Goal: Find specific page/section: Find specific page/section

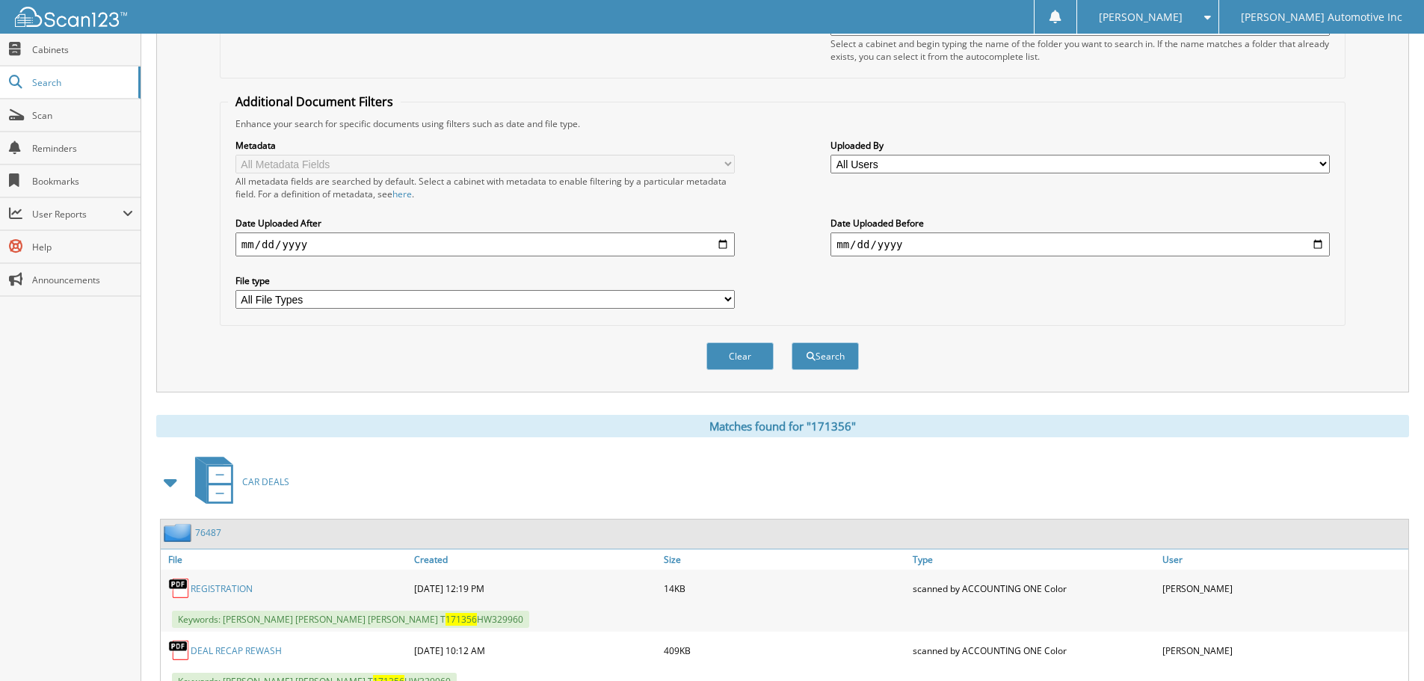
scroll to position [5, 0]
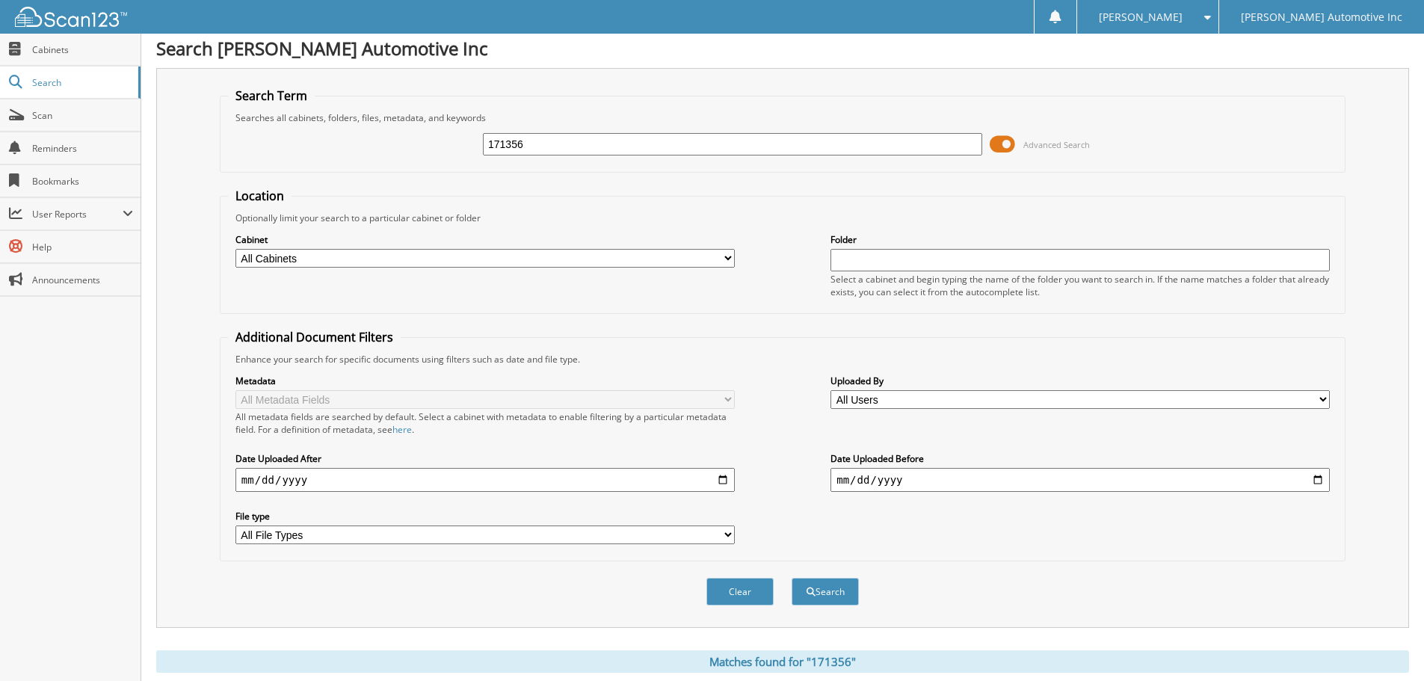
drag, startPoint x: 534, startPoint y: 145, endPoint x: 437, endPoint y: 145, distance: 97.1
click at [437, 145] on div "171356 Advanced Search" at bounding box center [782, 144] width 1109 height 40
type input "650237"
click at [791, 578] on button "Search" at bounding box center [824, 592] width 67 height 28
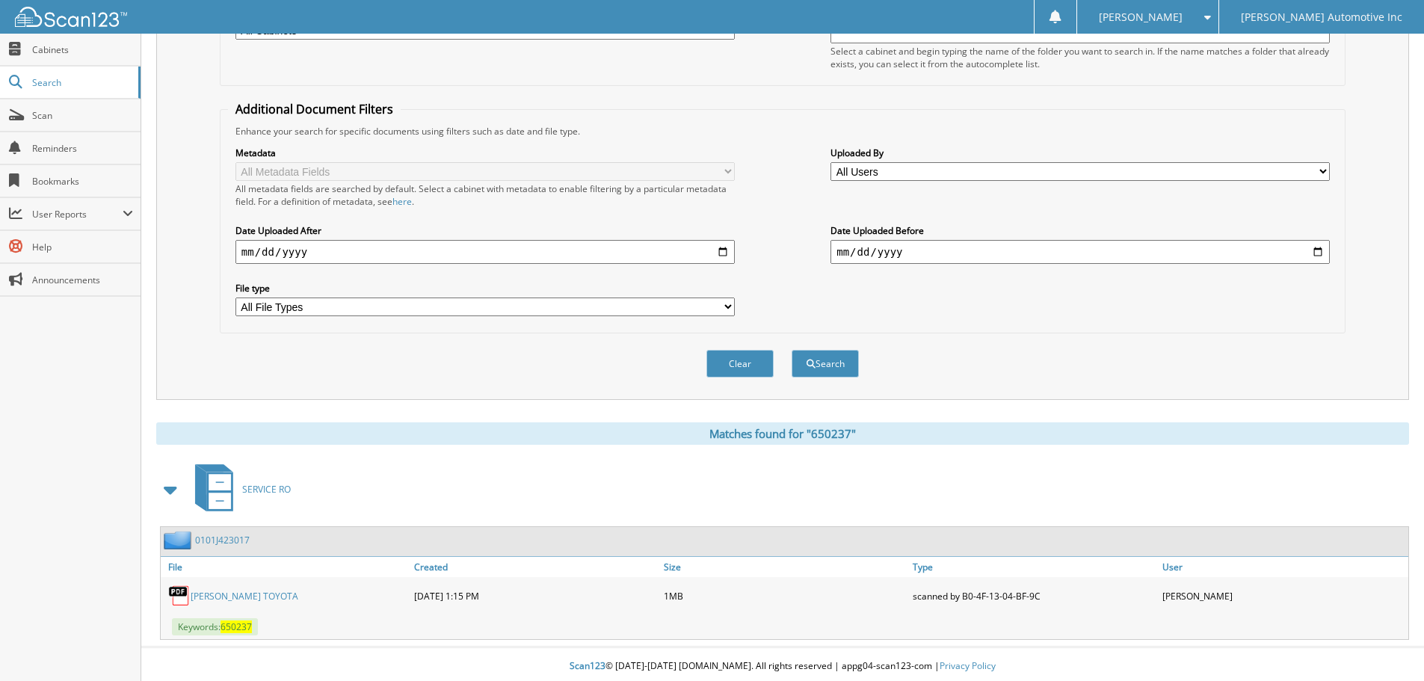
scroll to position [238, 0]
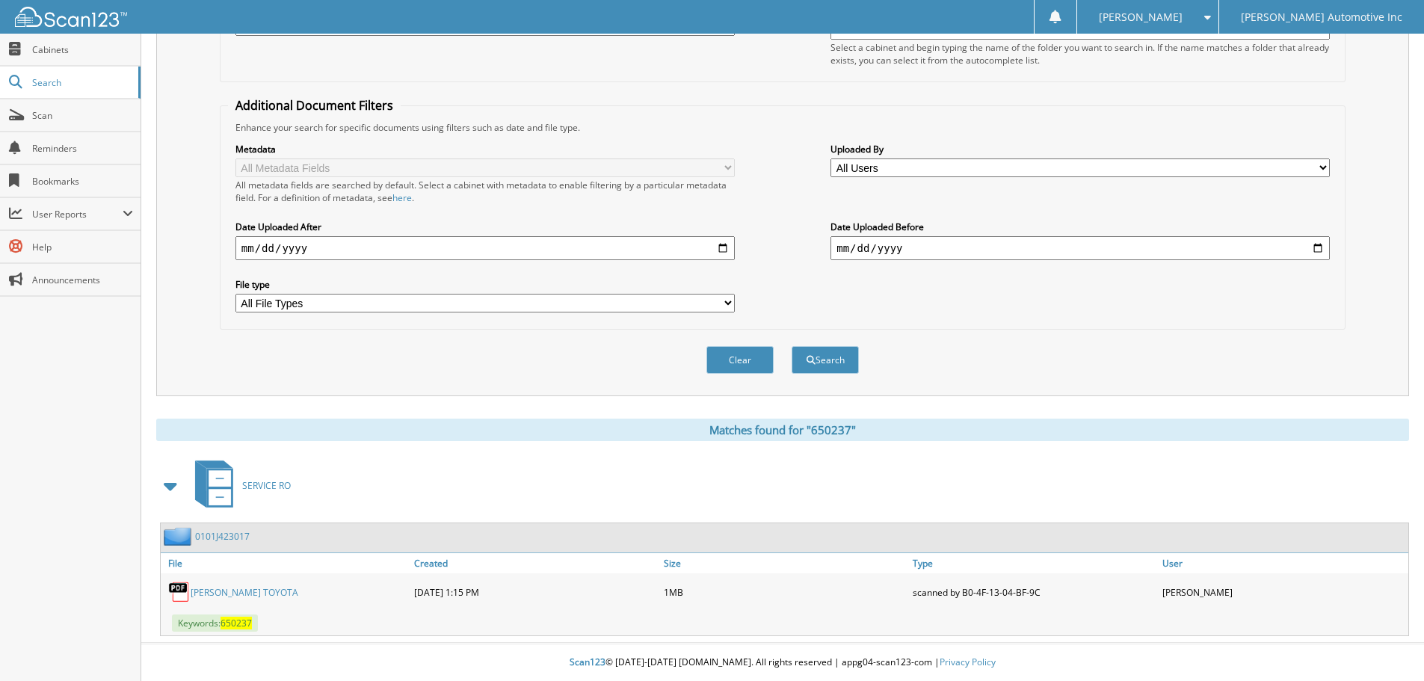
click at [214, 588] on link "[PERSON_NAME] TOYOTA" at bounding box center [245, 592] width 108 height 13
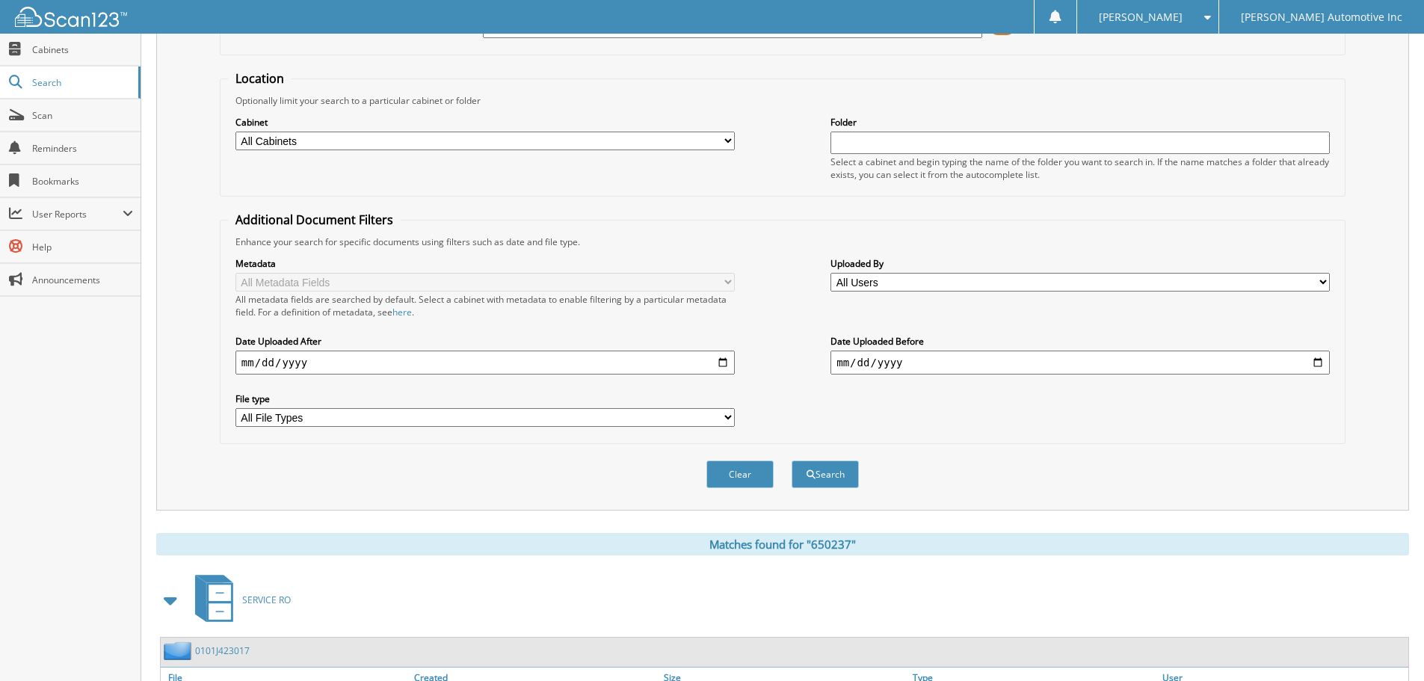
scroll to position [0, 0]
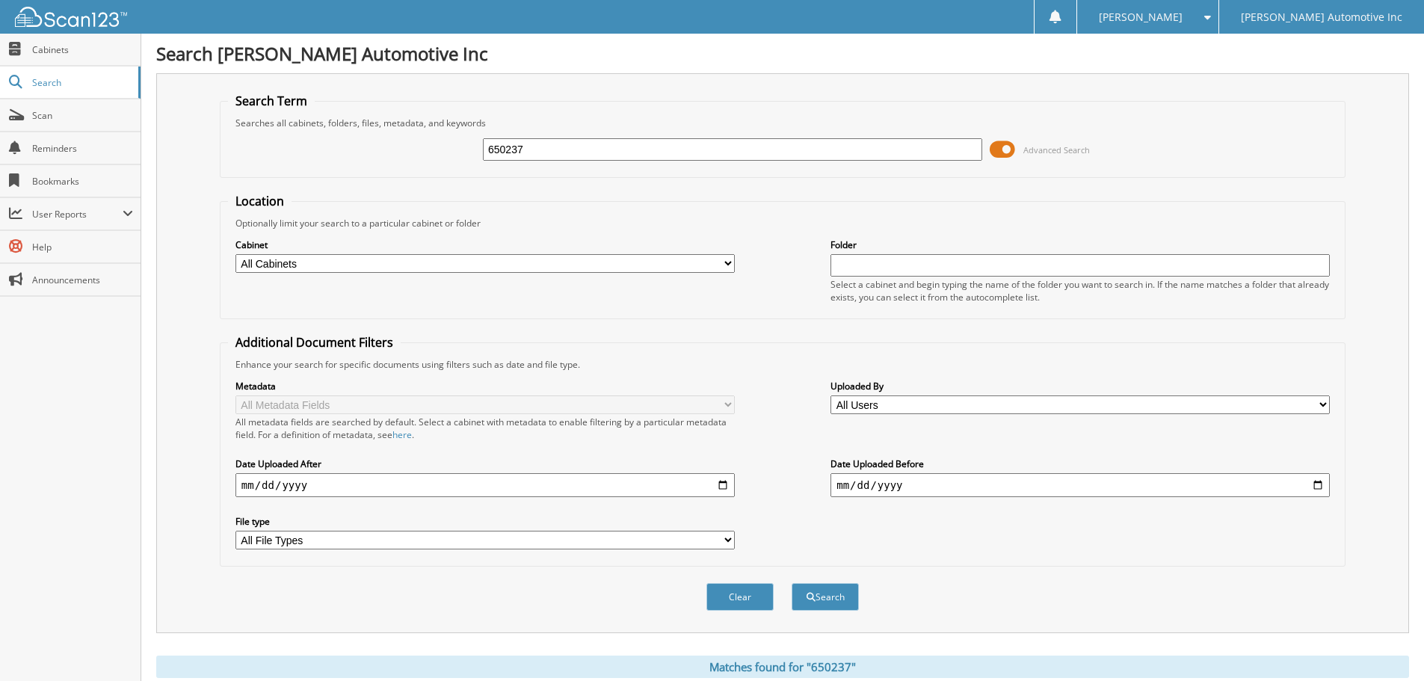
drag, startPoint x: 605, startPoint y: 151, endPoint x: 740, endPoint y: 188, distance: 139.6
click at [278, 132] on div "650237 Advanced Search" at bounding box center [782, 149] width 1109 height 40
type input "359647"
click at [791, 583] on button "Search" at bounding box center [824, 597] width 67 height 28
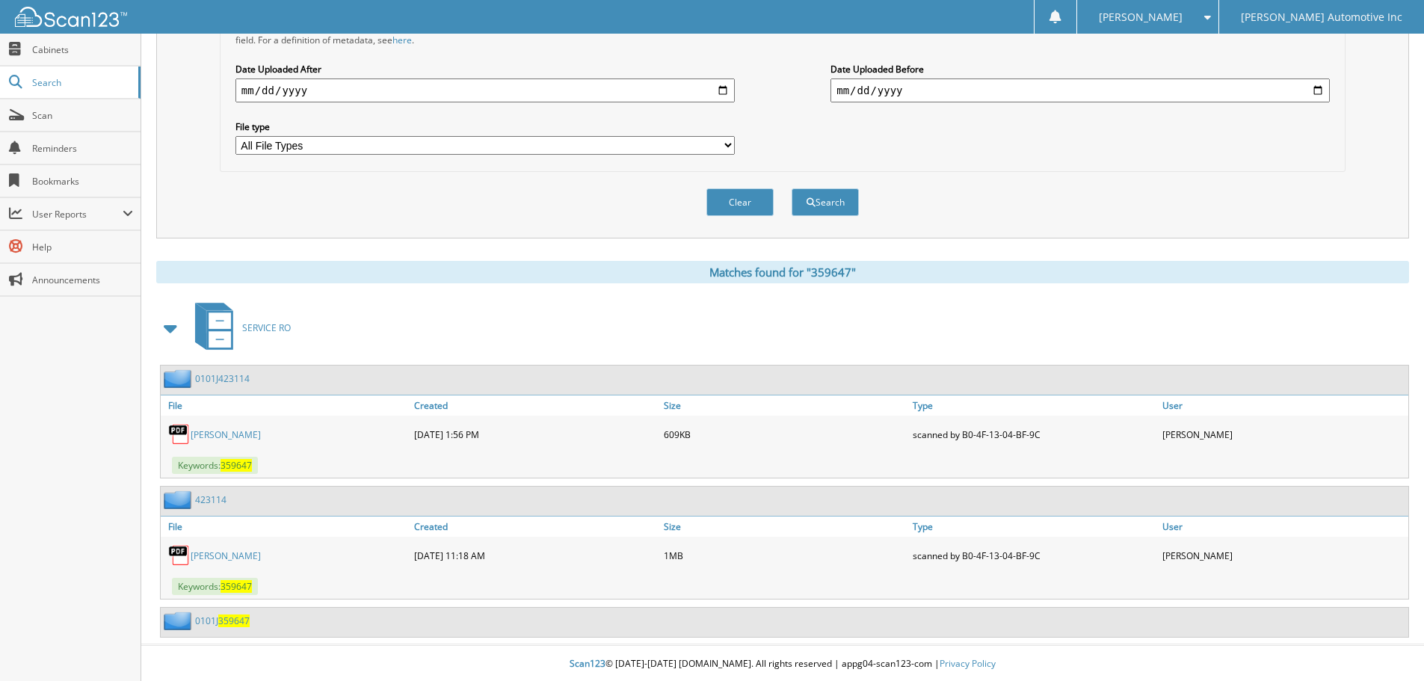
scroll to position [397, 0]
click at [225, 429] on link "[PERSON_NAME]" at bounding box center [226, 433] width 70 height 13
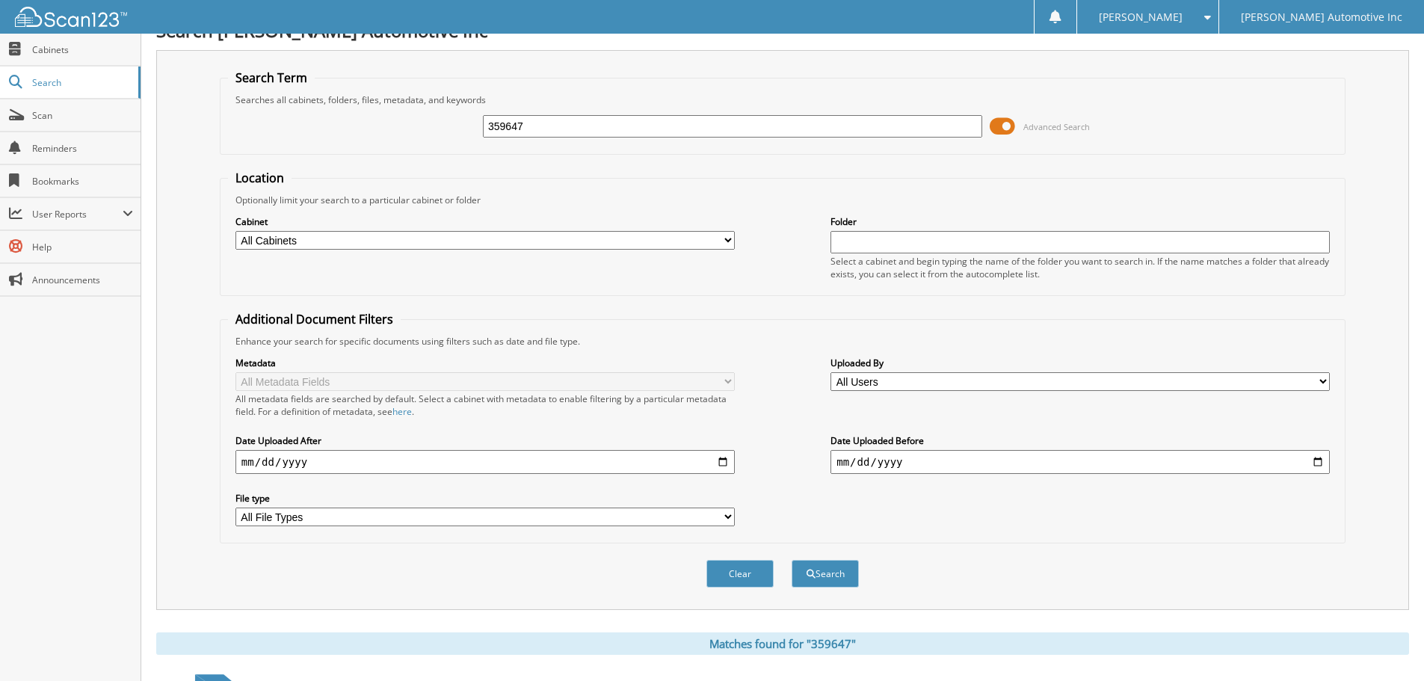
scroll to position [0, 0]
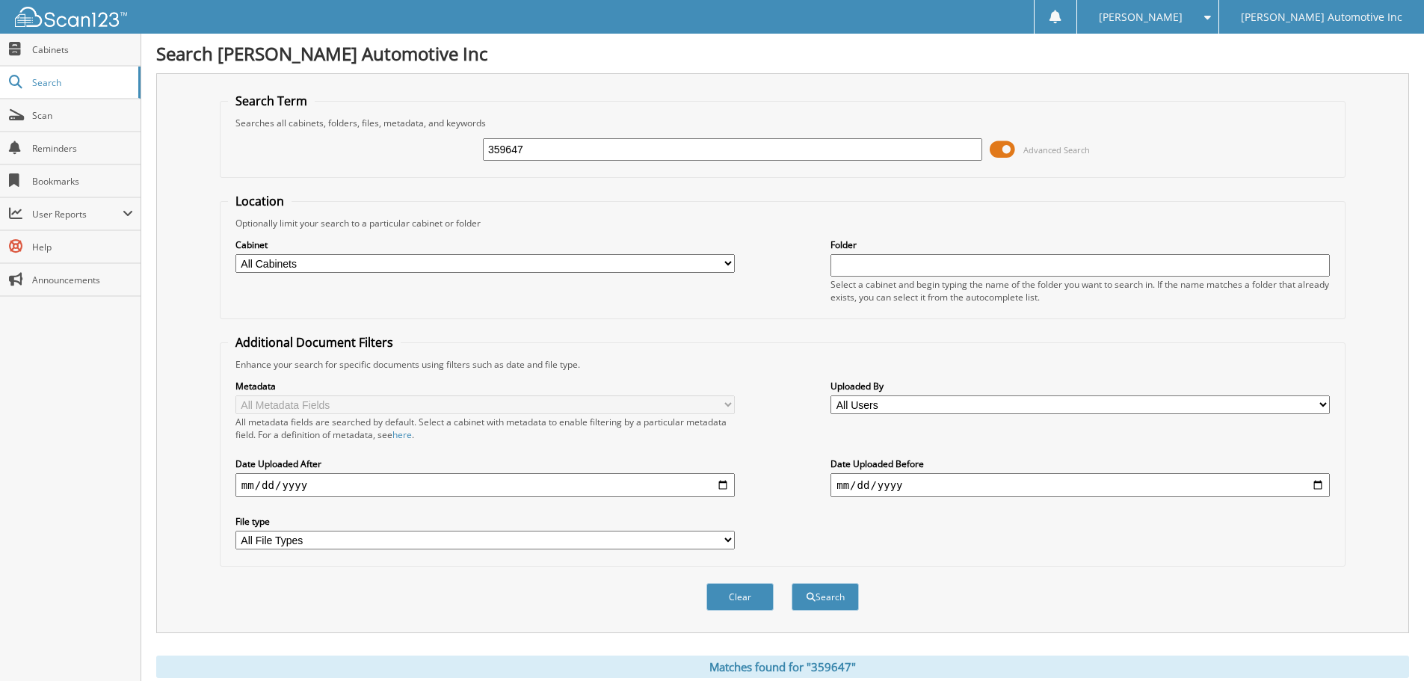
drag, startPoint x: 549, startPoint y: 156, endPoint x: 426, endPoint y: 138, distance: 124.6
click at [425, 139] on div "359647 Advanced Search" at bounding box center [782, 149] width 1109 height 40
type input "208628"
click at [791, 583] on button "Search" at bounding box center [824, 597] width 67 height 28
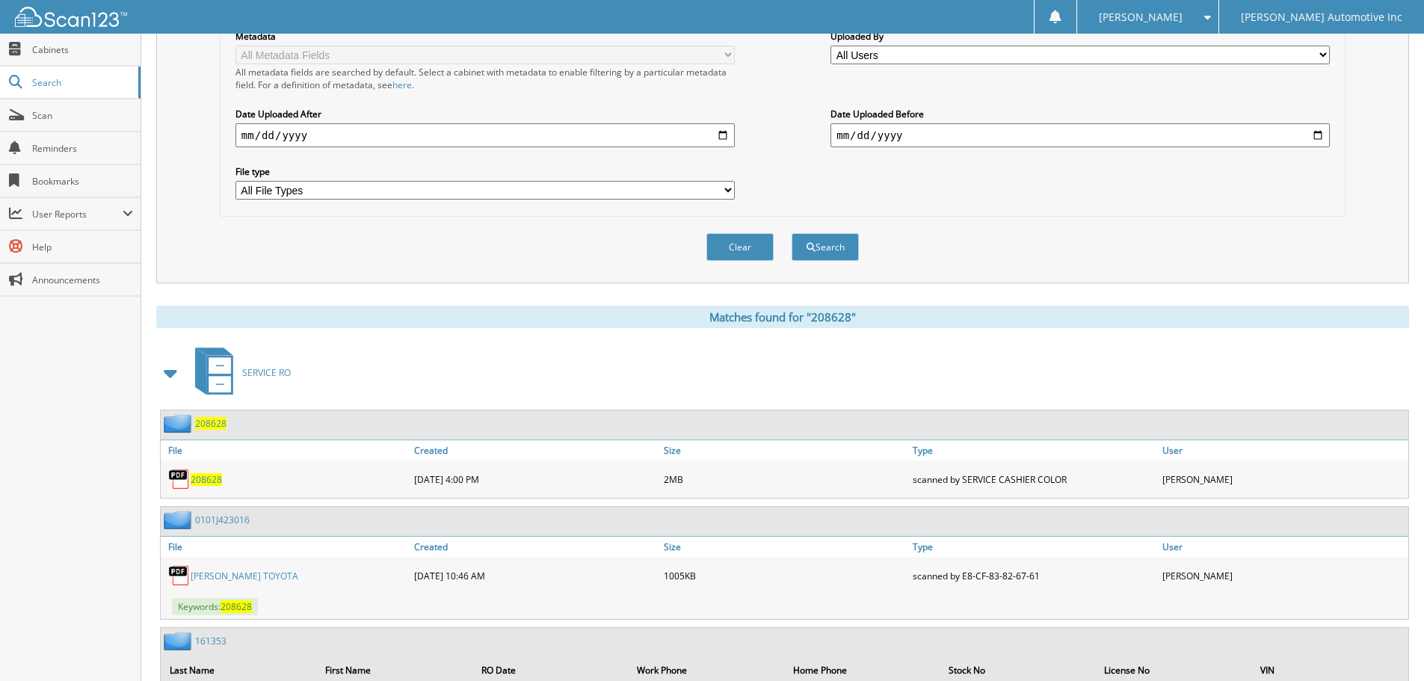
scroll to position [432, 0]
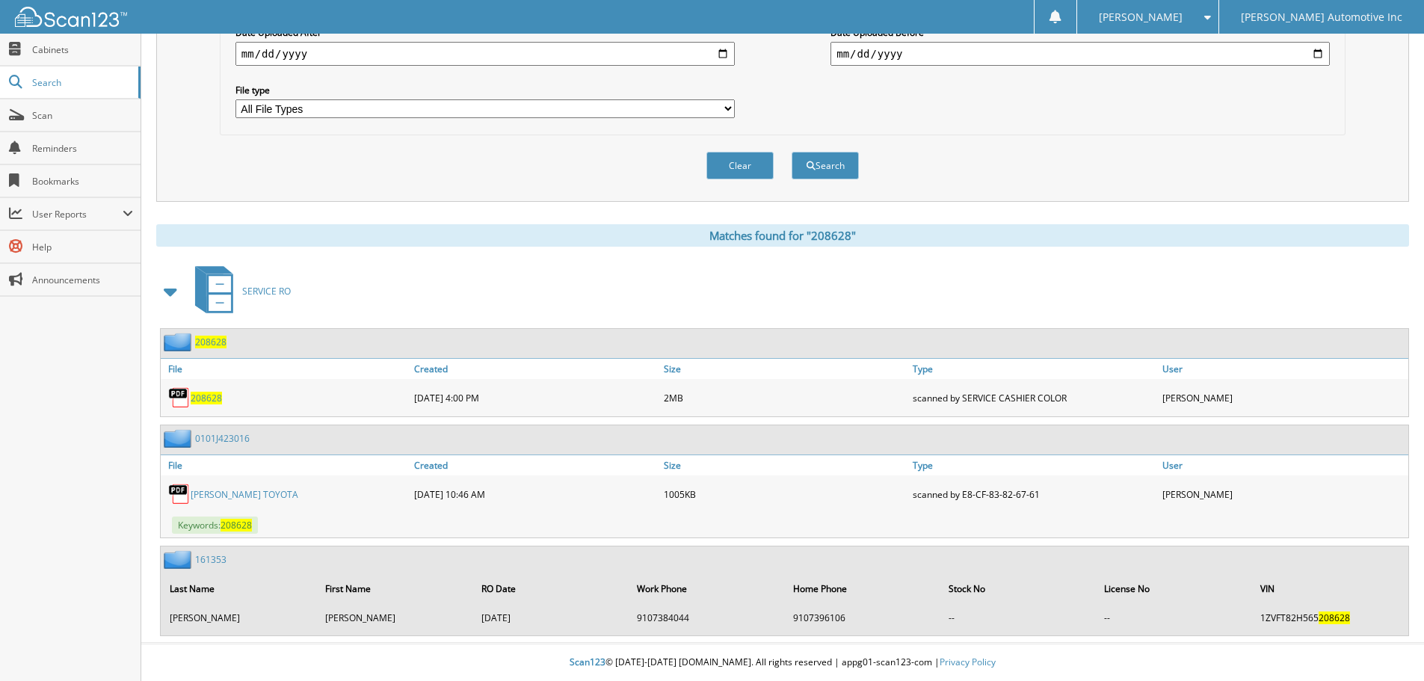
click at [257, 493] on link "[PERSON_NAME] TOYOTA" at bounding box center [245, 494] width 108 height 13
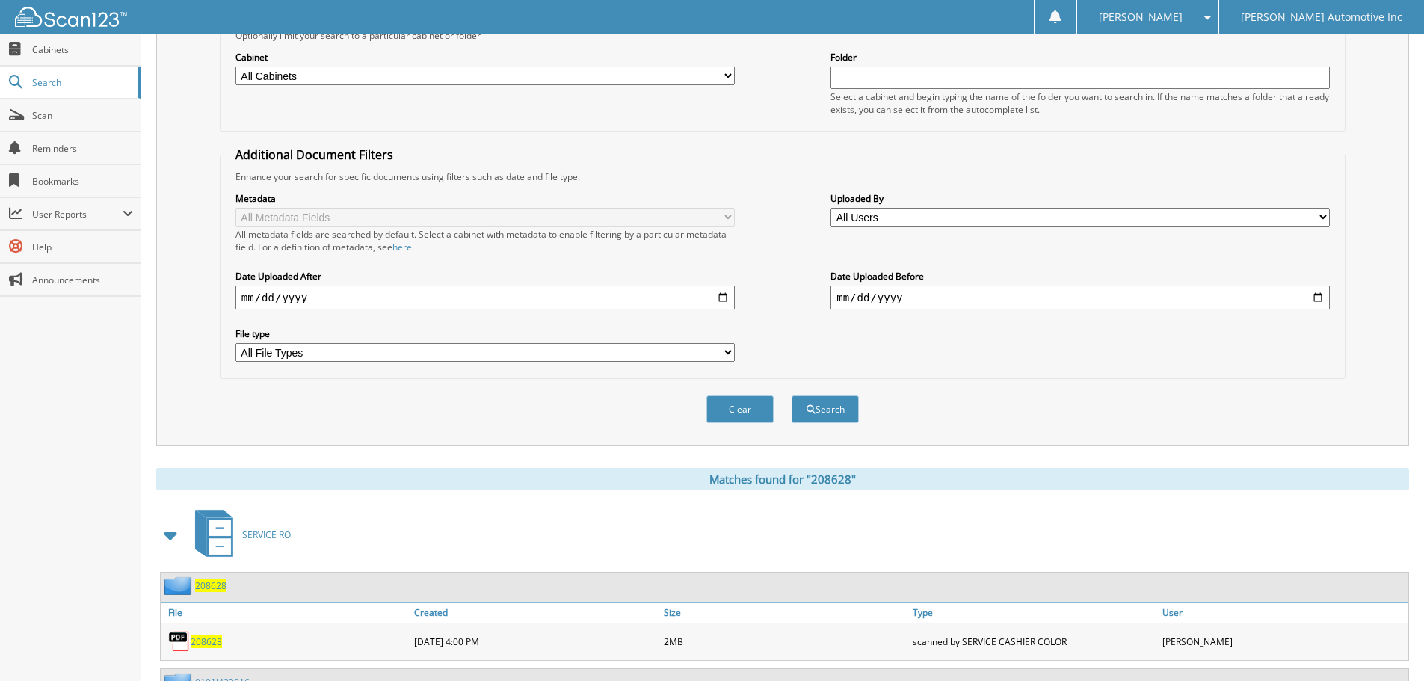
scroll to position [0, 0]
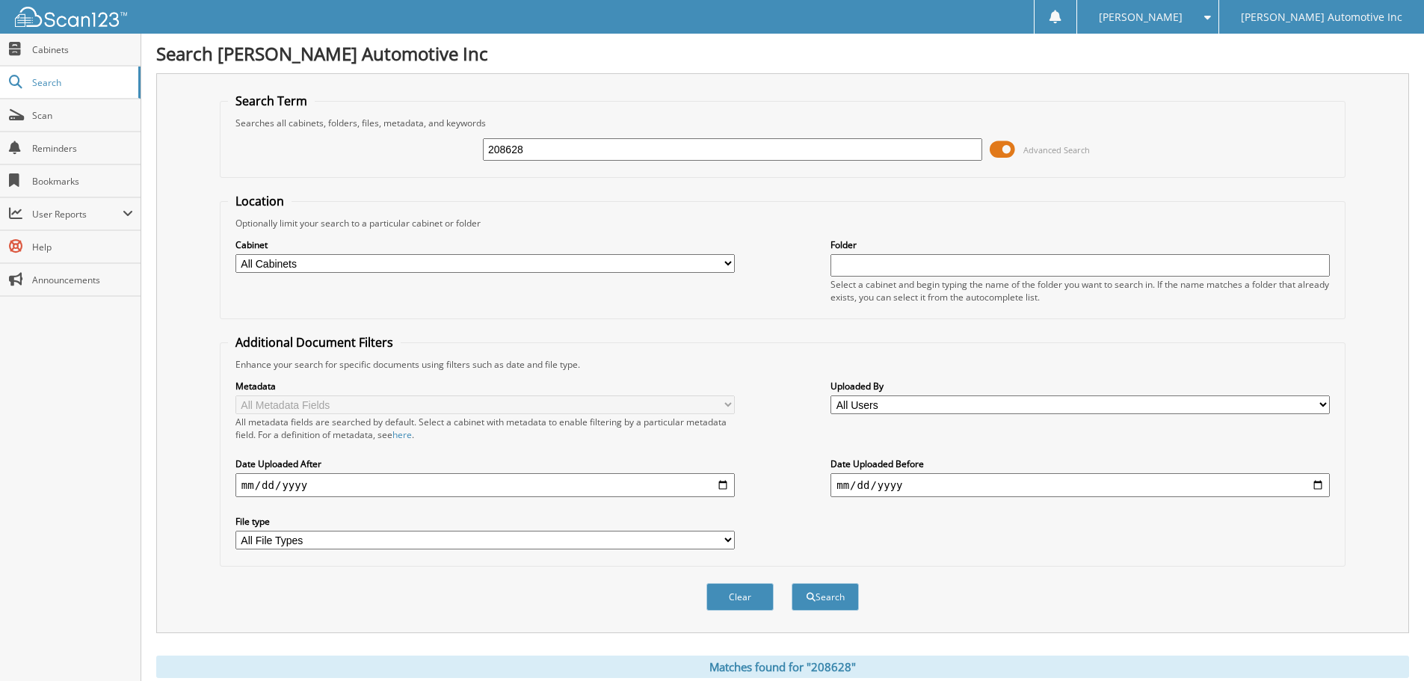
drag, startPoint x: 560, startPoint y: 148, endPoint x: 392, endPoint y: 148, distance: 168.1
click at [392, 148] on div "208628 Advanced Search" at bounding box center [782, 149] width 1109 height 40
type input "IRVING"
click at [791, 583] on button "Search" at bounding box center [824, 597] width 67 height 28
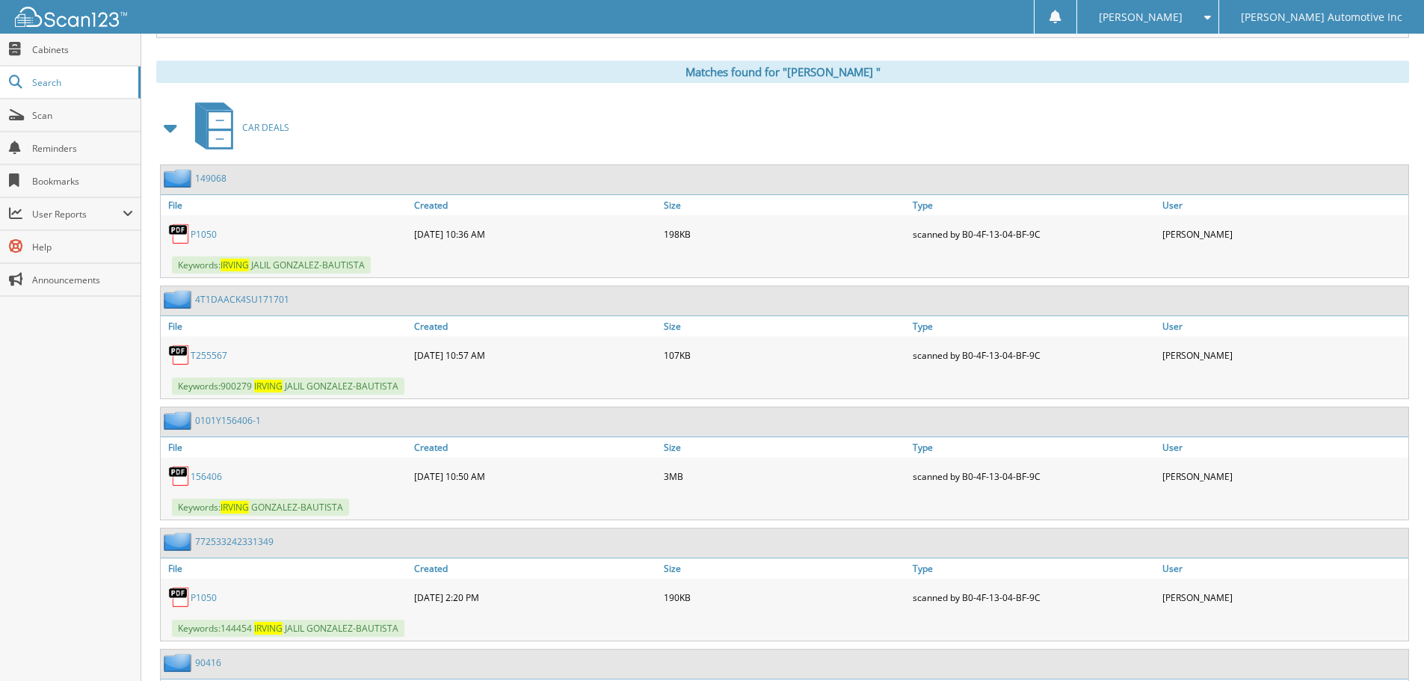
scroll to position [673, 0]
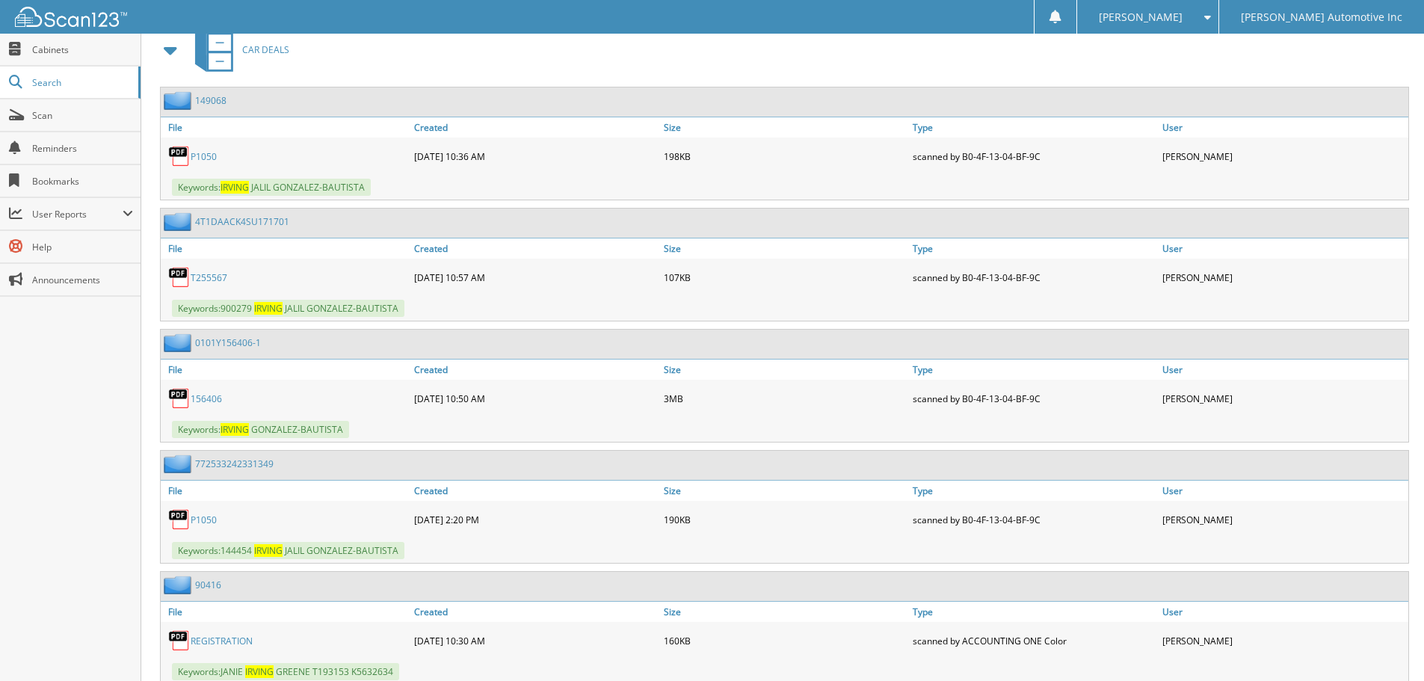
click at [214, 275] on link "T 2 5 5 5 6 7" at bounding box center [209, 277] width 37 height 13
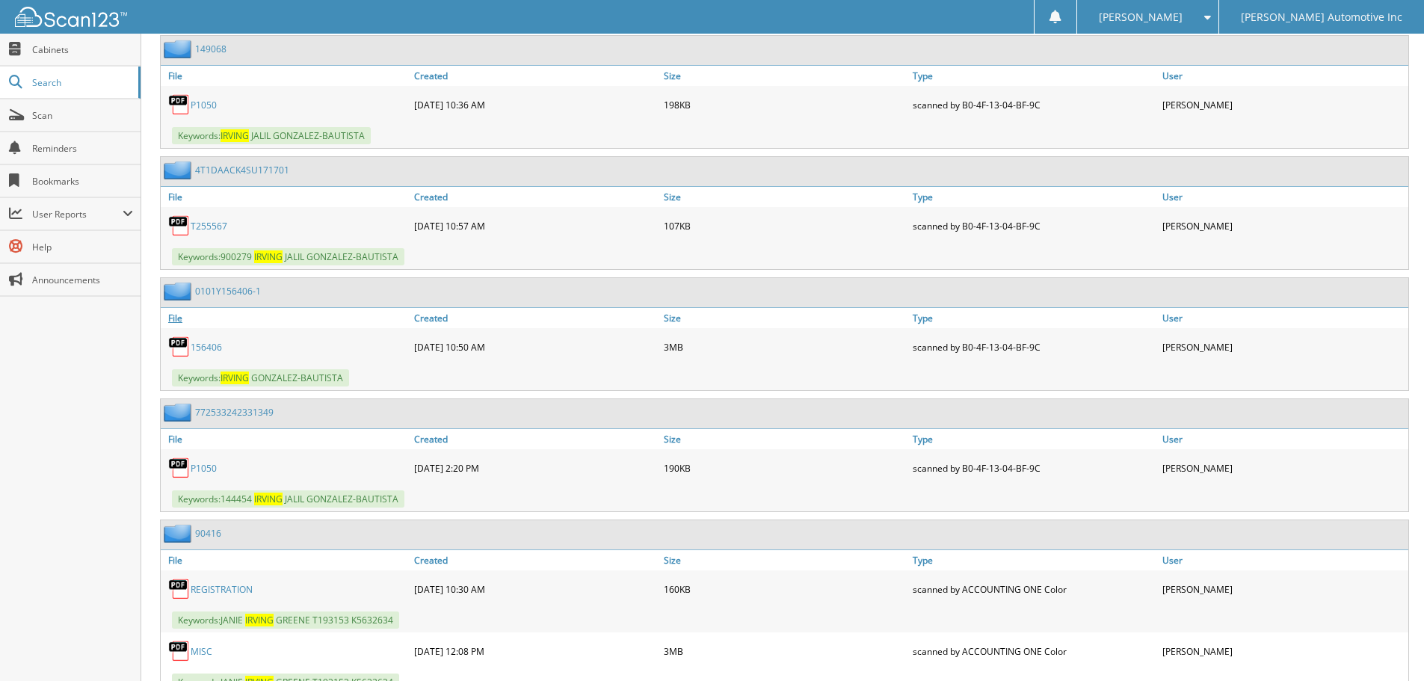
scroll to position [747, 0]
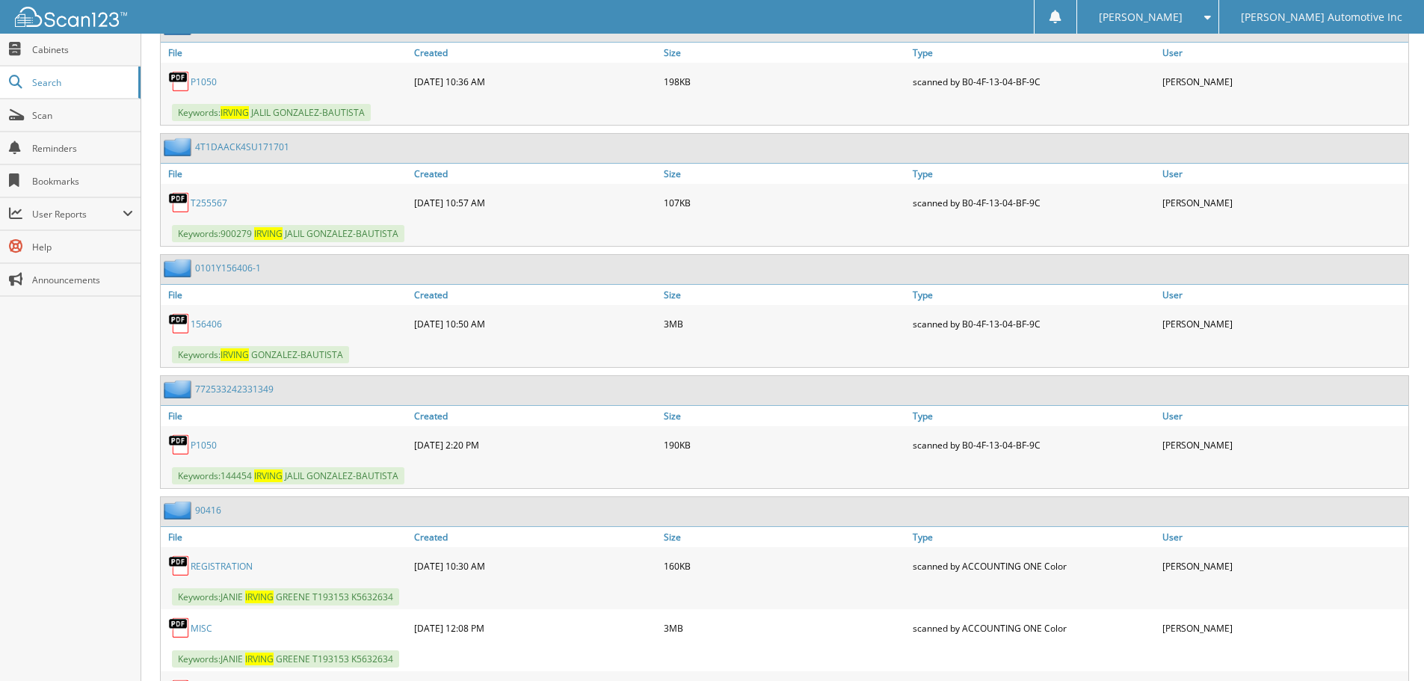
click at [217, 325] on link "1 5 6 4 0 6" at bounding box center [206, 324] width 31 height 13
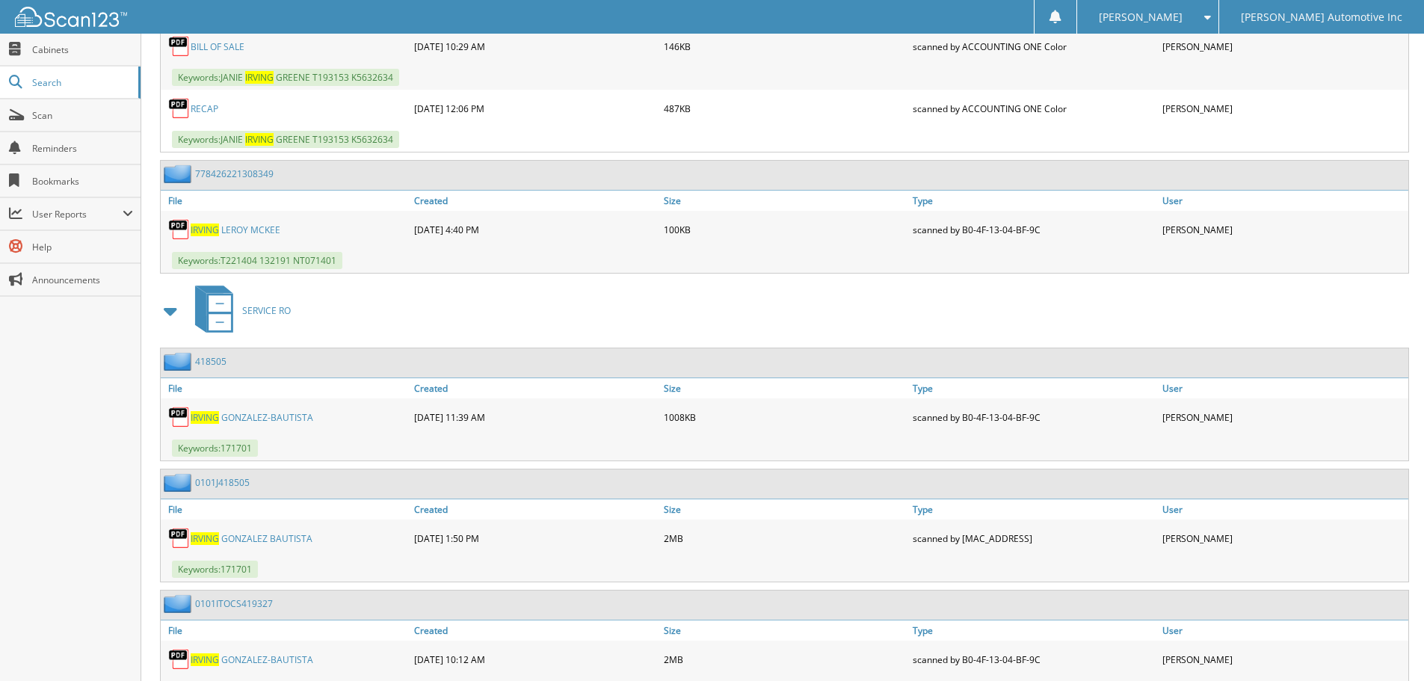
scroll to position [1420, 0]
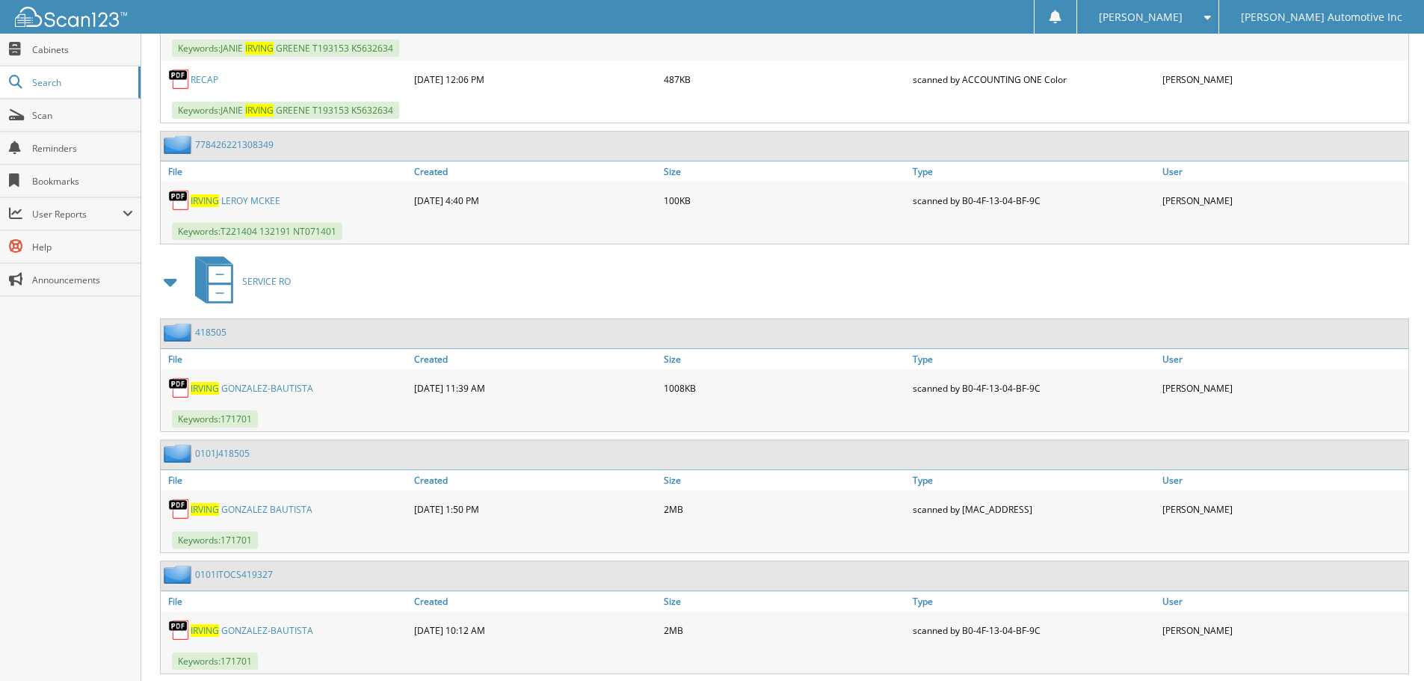
click at [288, 391] on link "I R V I N G G O N Z A L E Z - B A U T I S T A" at bounding box center [252, 388] width 123 height 13
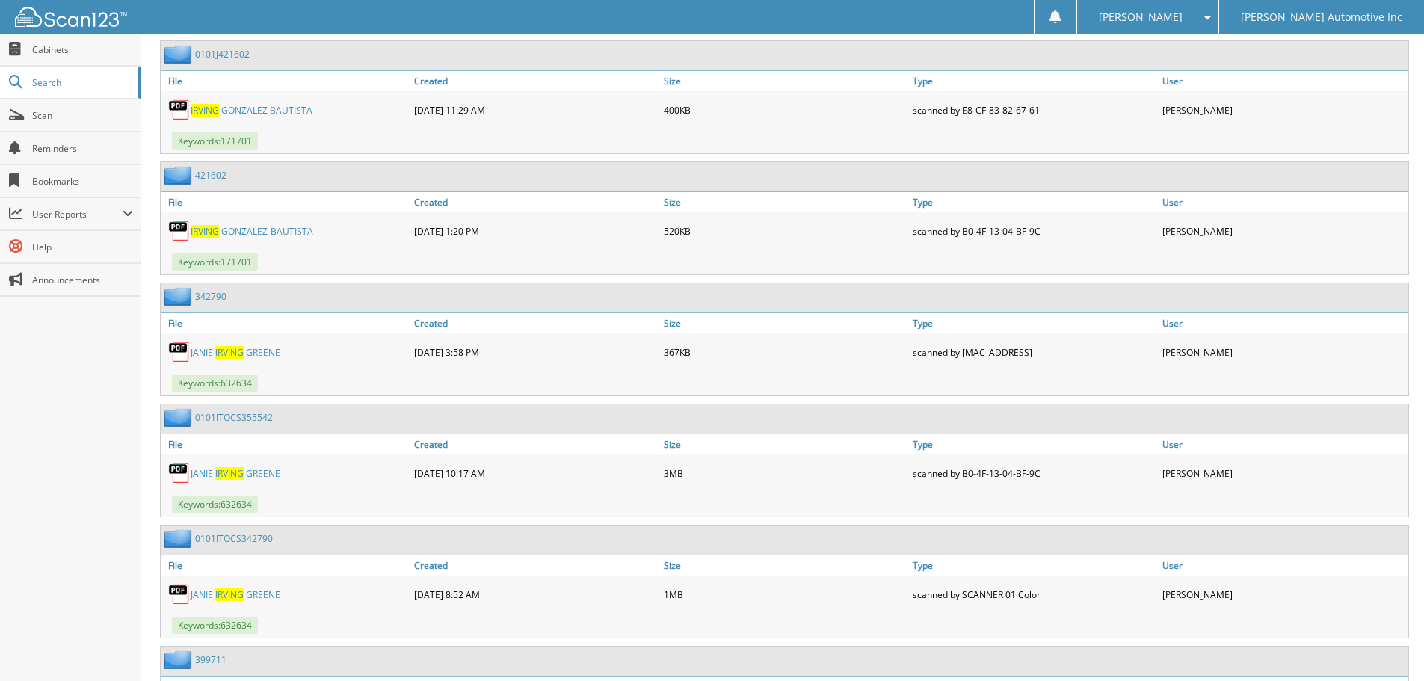
scroll to position [2025, 0]
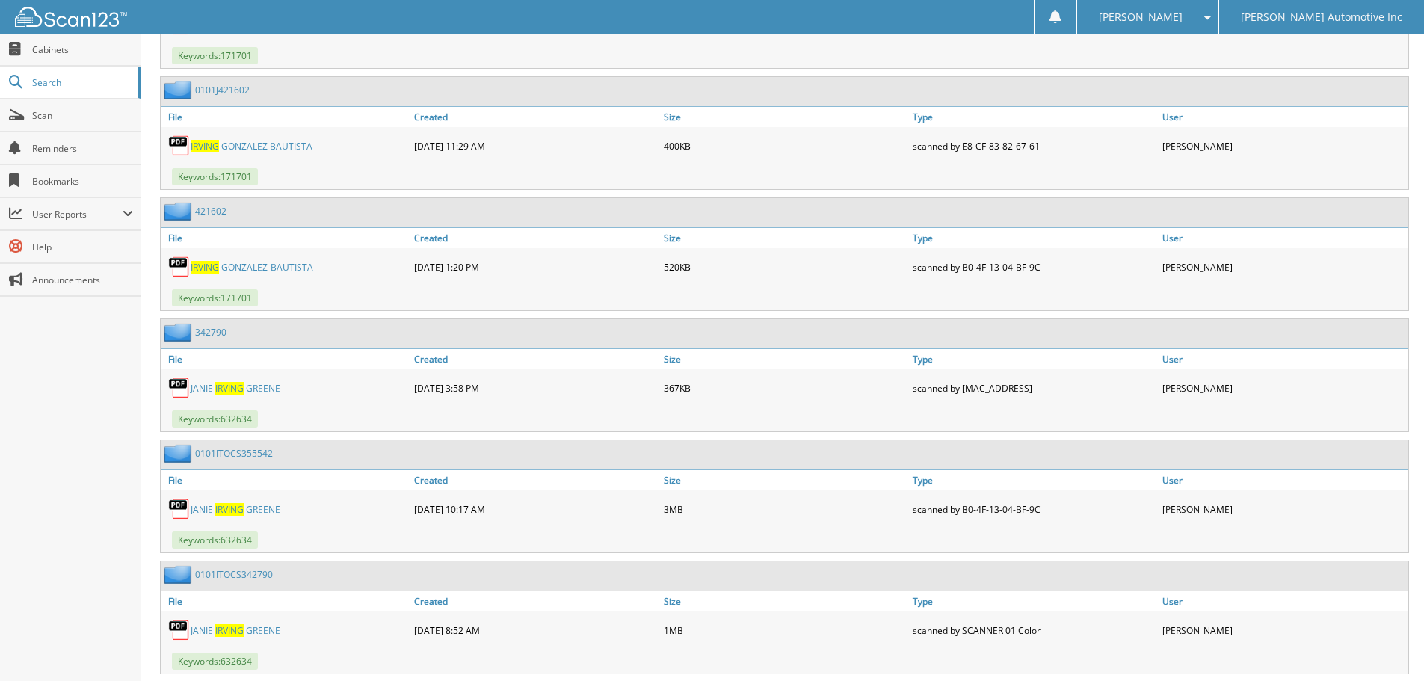
click at [287, 268] on link "I R V I N G G O N Z A L E Z - B A U T I S T A" at bounding box center [252, 267] width 123 height 13
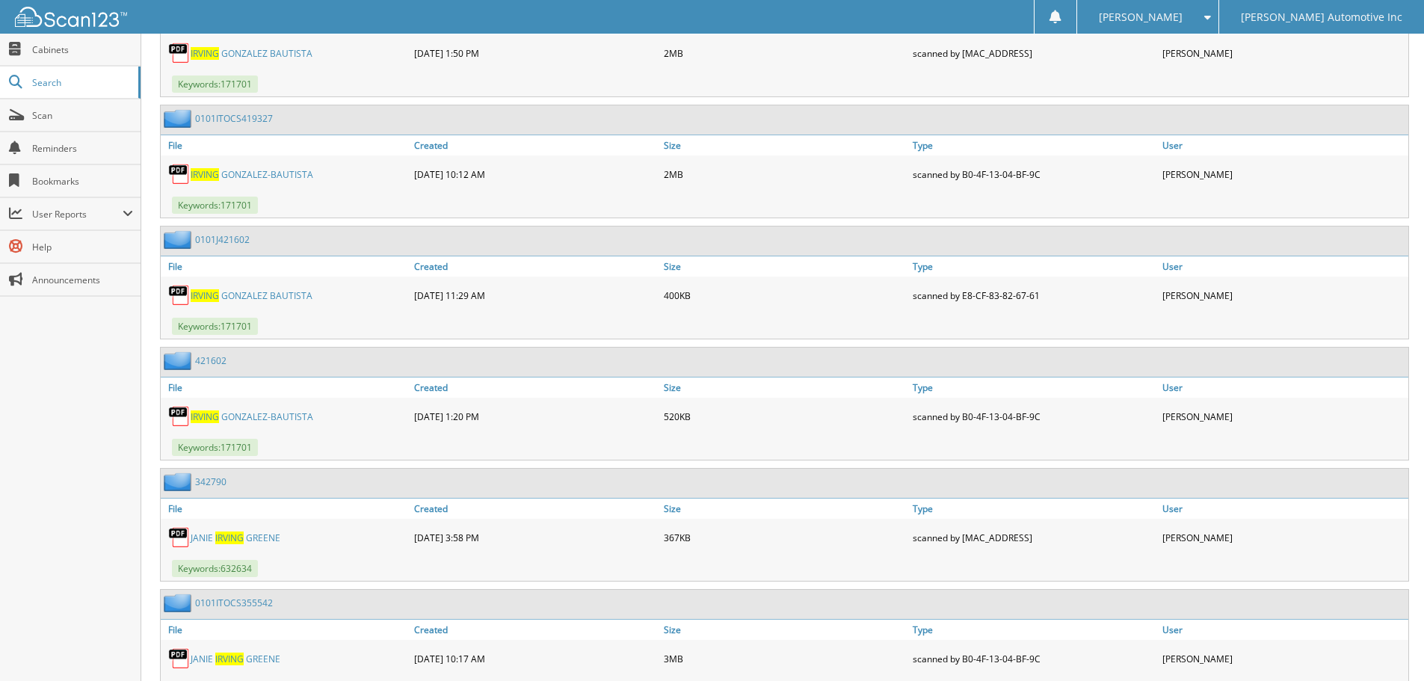
click at [268, 301] on link "I R V I N G G O N Z A L E Z B A U T I S T A" at bounding box center [252, 295] width 122 height 13
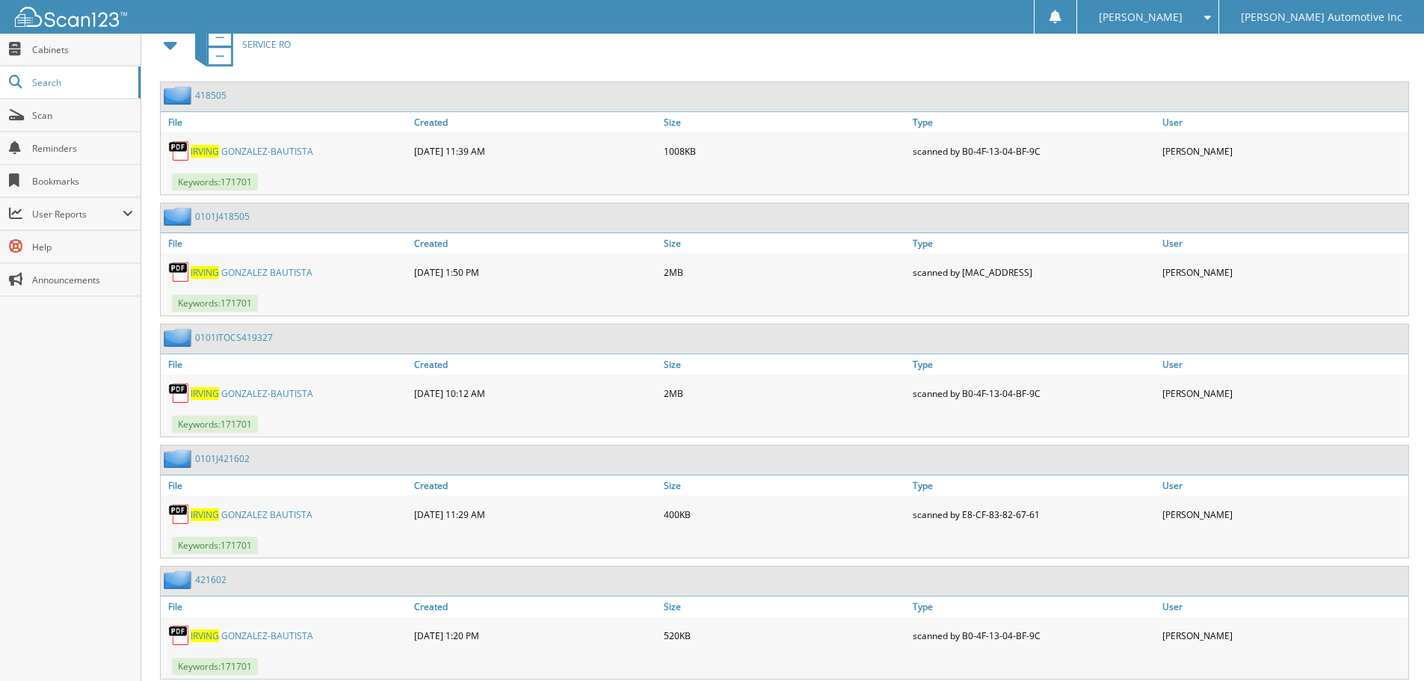
scroll to position [1652, 0]
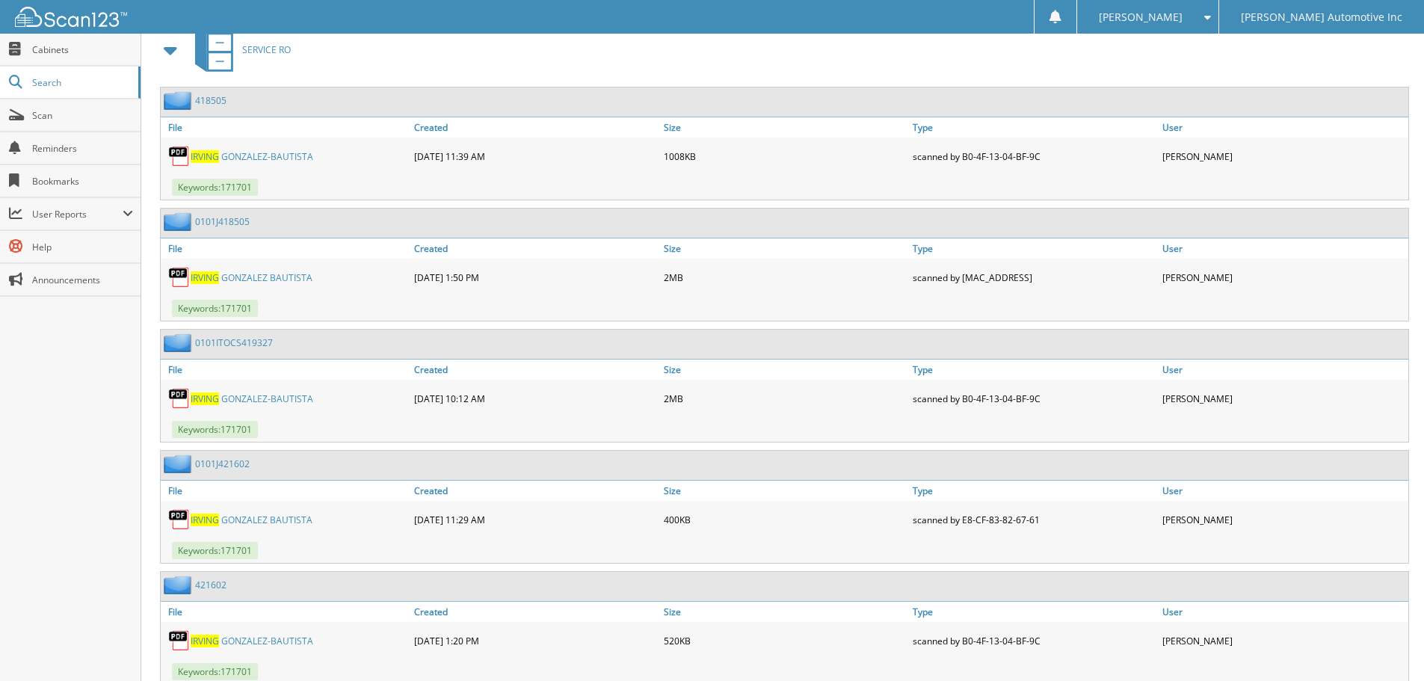
click at [244, 392] on link "I R V I N G G O N Z A L E Z - B A U T I S T A" at bounding box center [252, 398] width 123 height 13
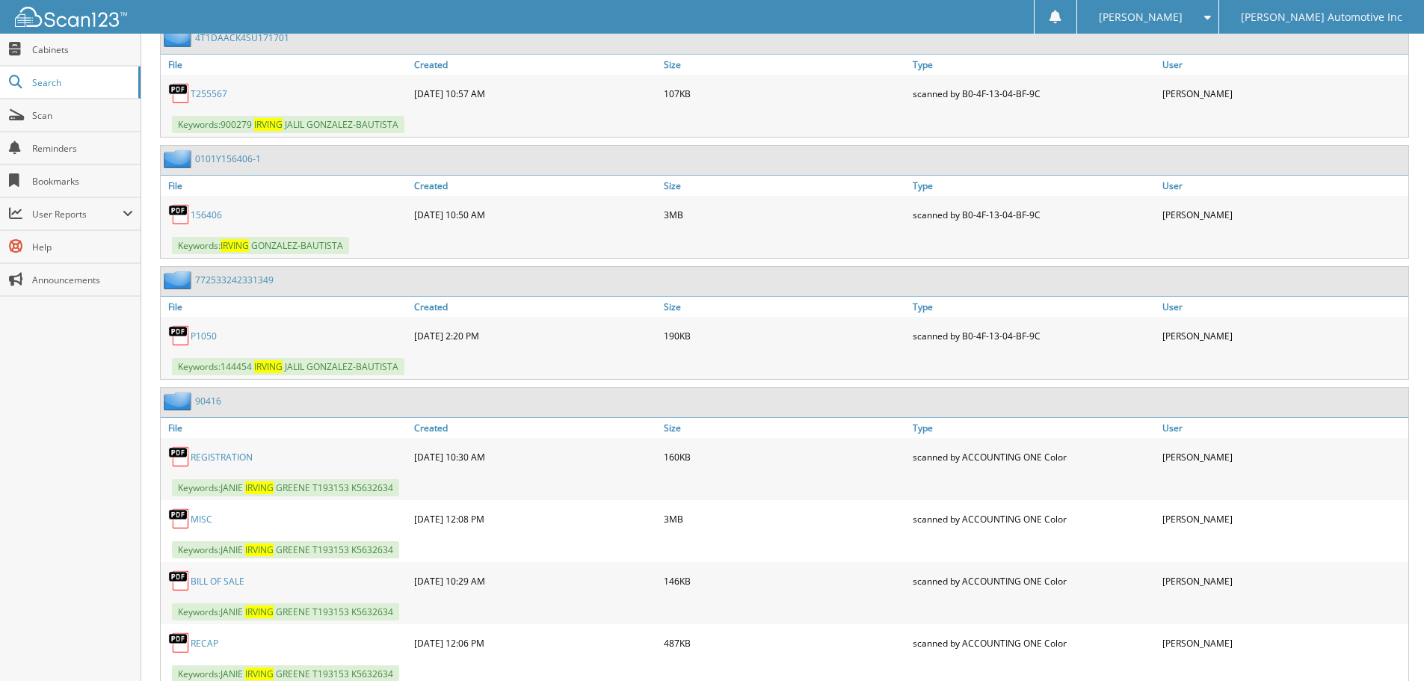
scroll to position [829, 0]
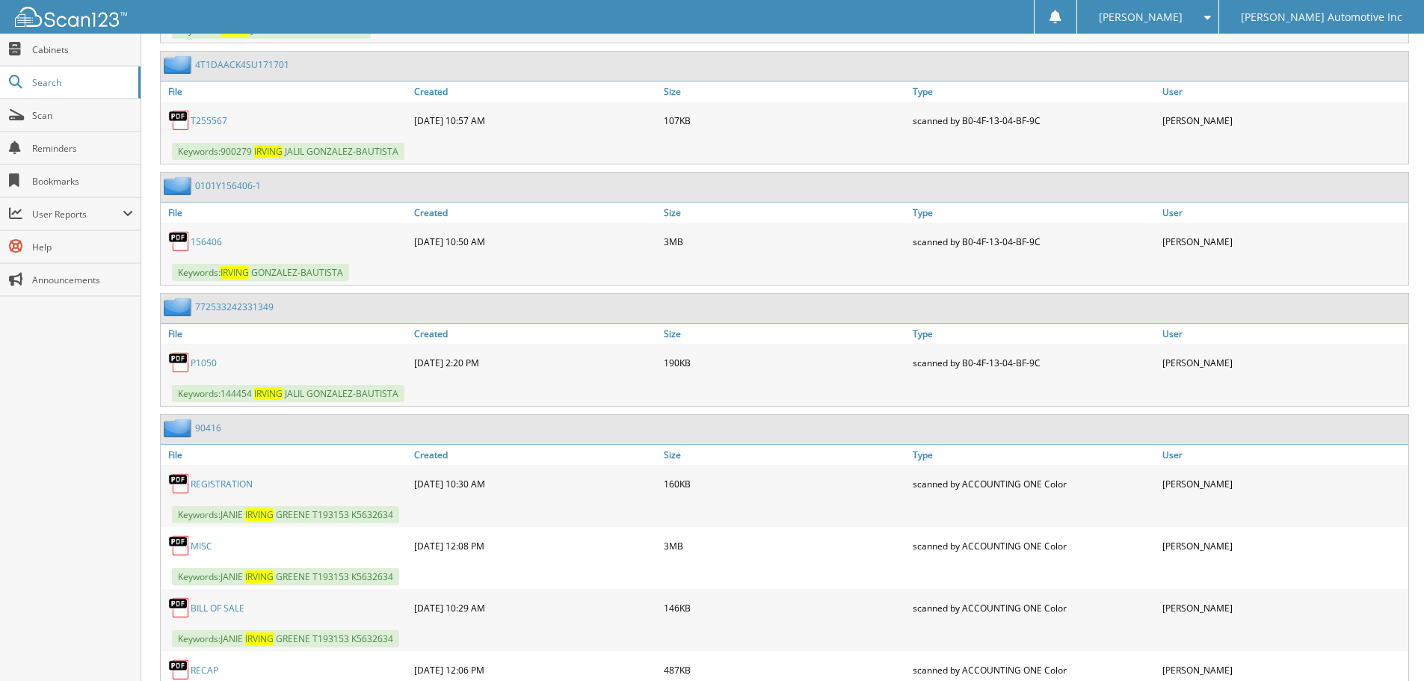
click at [212, 358] on link "P 1 0 5 0" at bounding box center [204, 362] width 26 height 13
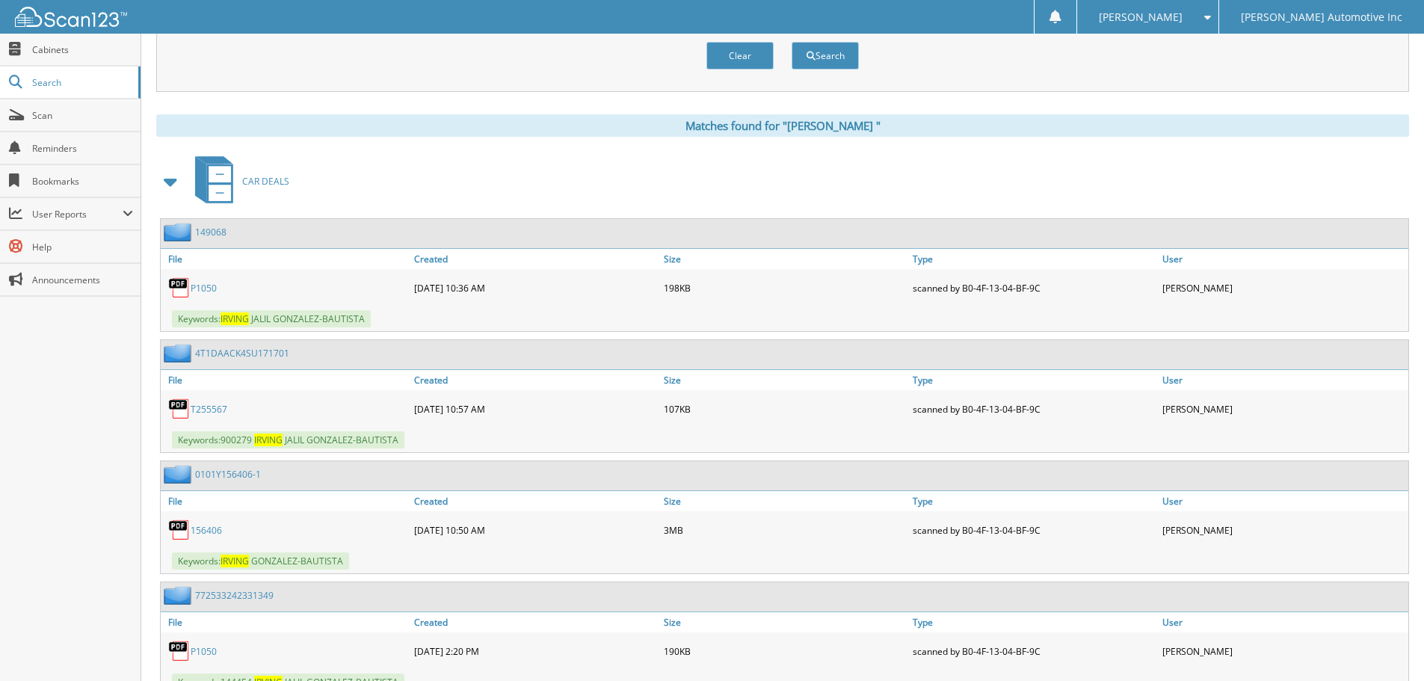
scroll to position [456, 0]
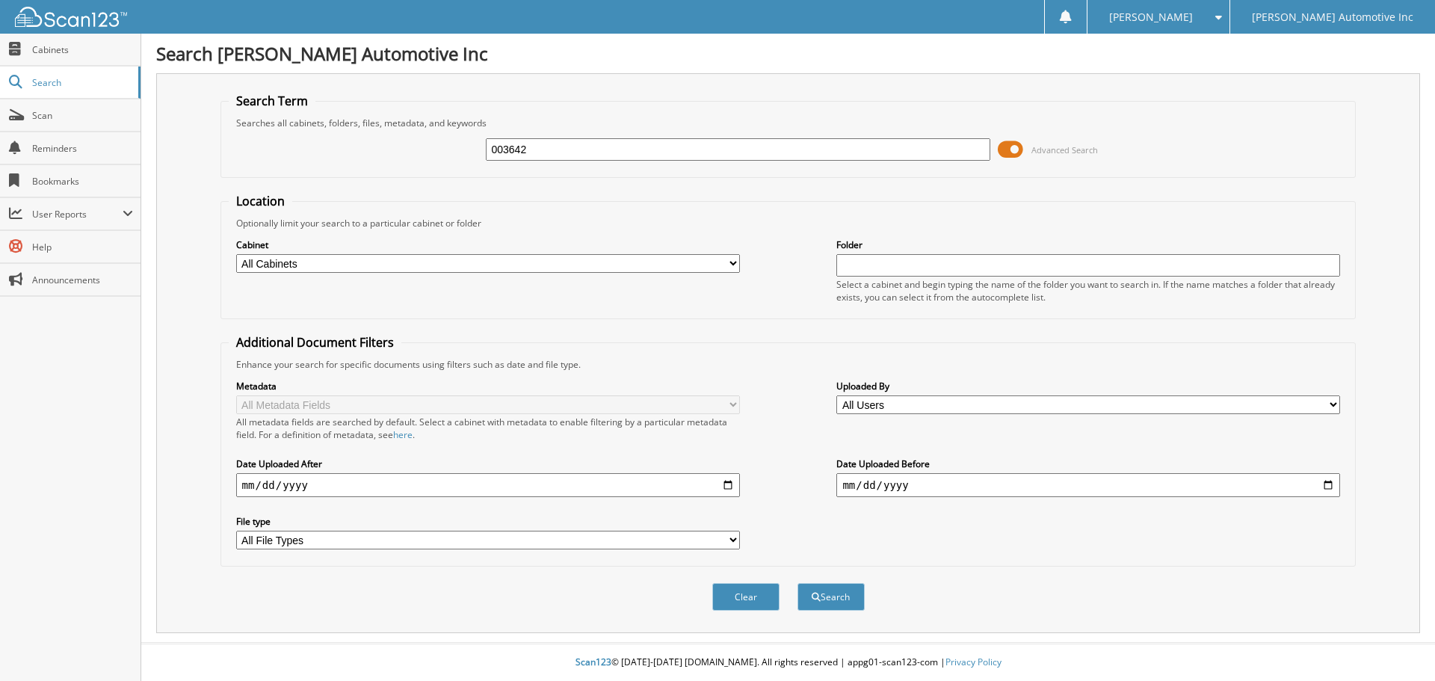
type input "003642"
click at [797, 583] on button "Search" at bounding box center [830, 597] width 67 height 28
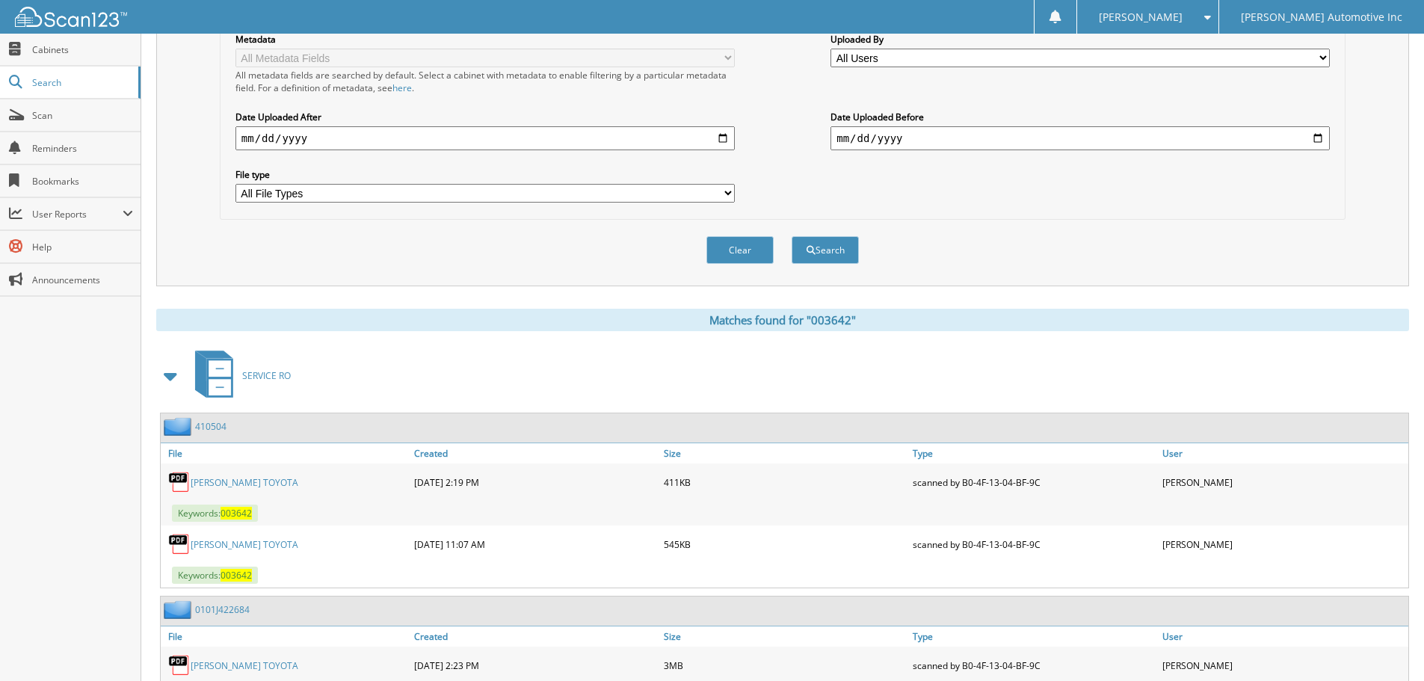
scroll to position [598, 0]
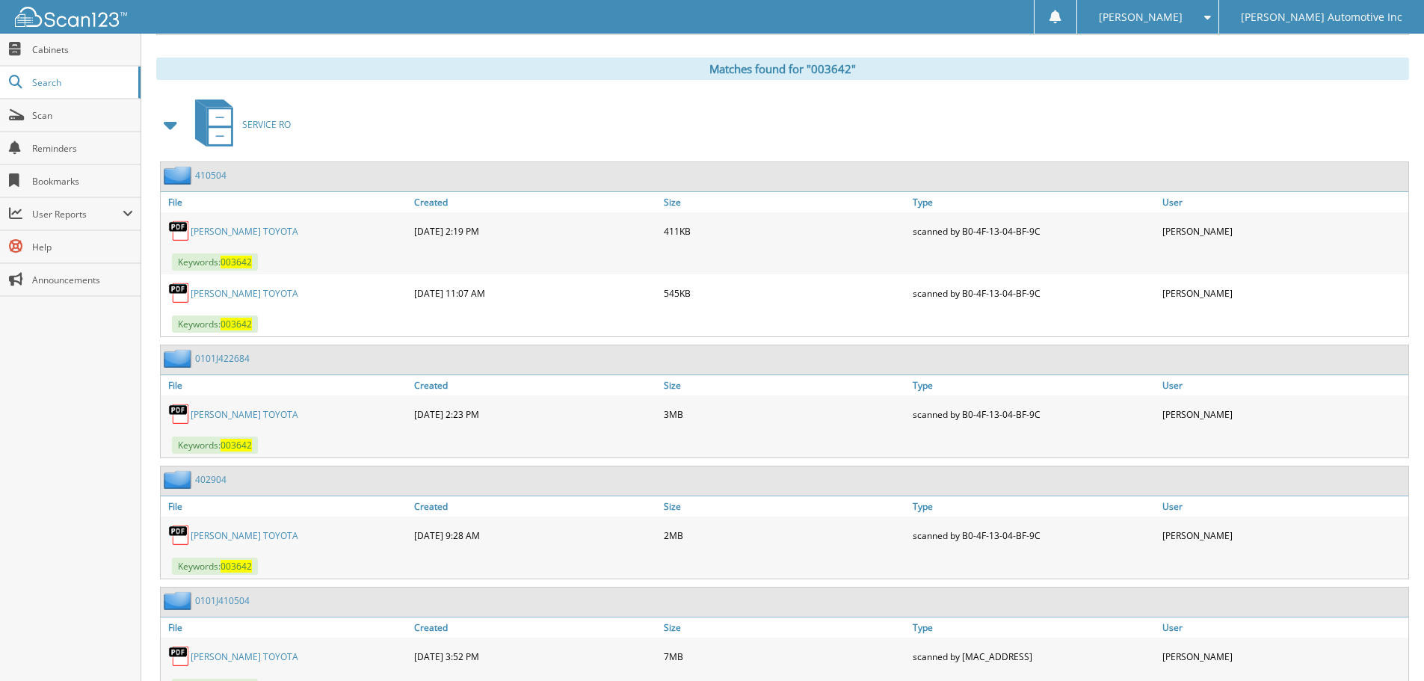
click at [250, 228] on link "[PERSON_NAME] TOYOTA" at bounding box center [245, 231] width 108 height 13
click at [224, 291] on link "[PERSON_NAME] TOYOTA" at bounding box center [245, 293] width 108 height 13
click at [265, 417] on link "[PERSON_NAME] TOYOTA" at bounding box center [245, 414] width 108 height 13
